Goal: Find specific page/section: Find specific page/section

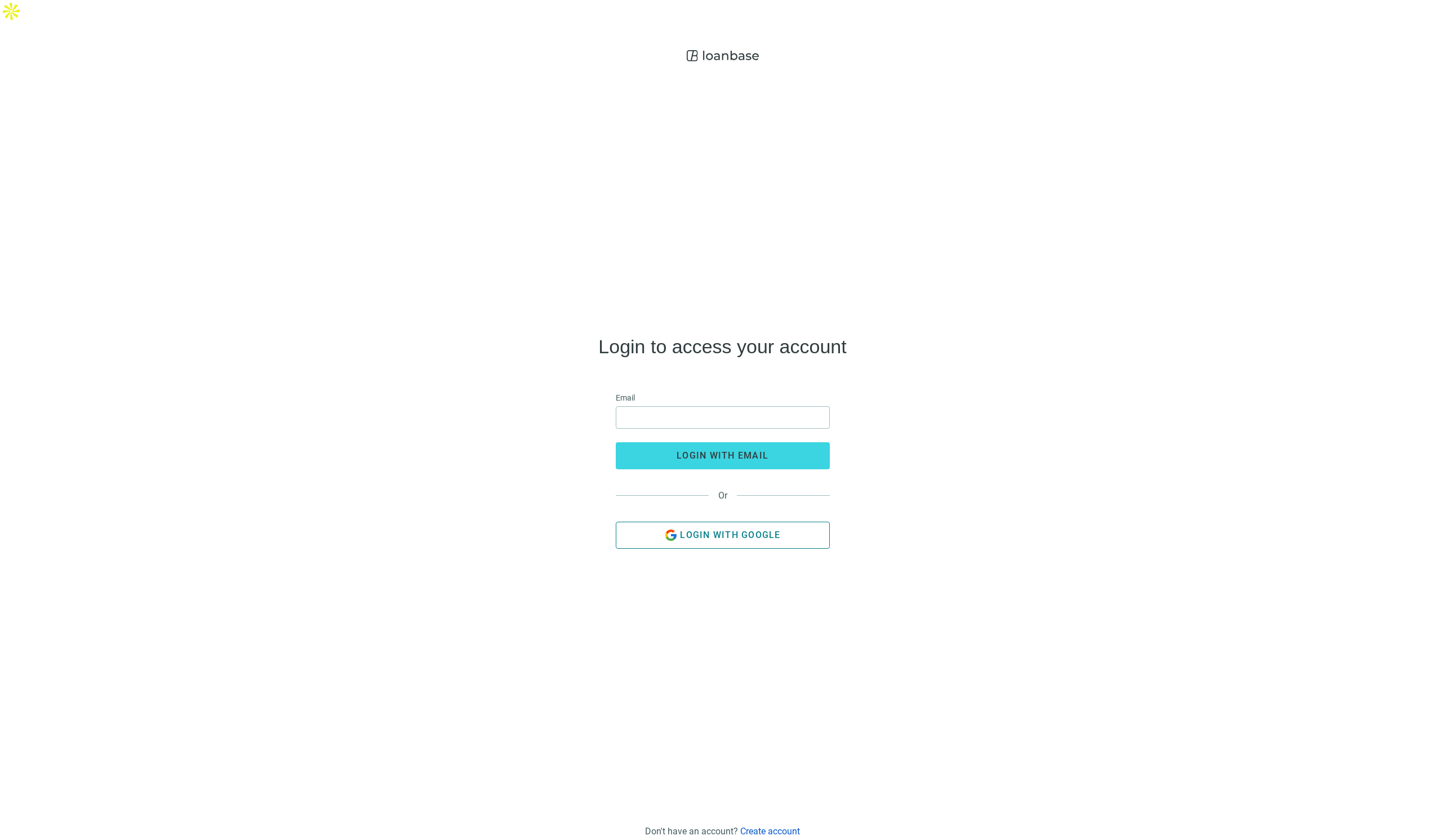
click at [667, 528] on icon "button" at bounding box center [671, 534] width 14 height 14
